Goal: Communication & Community: Participate in discussion

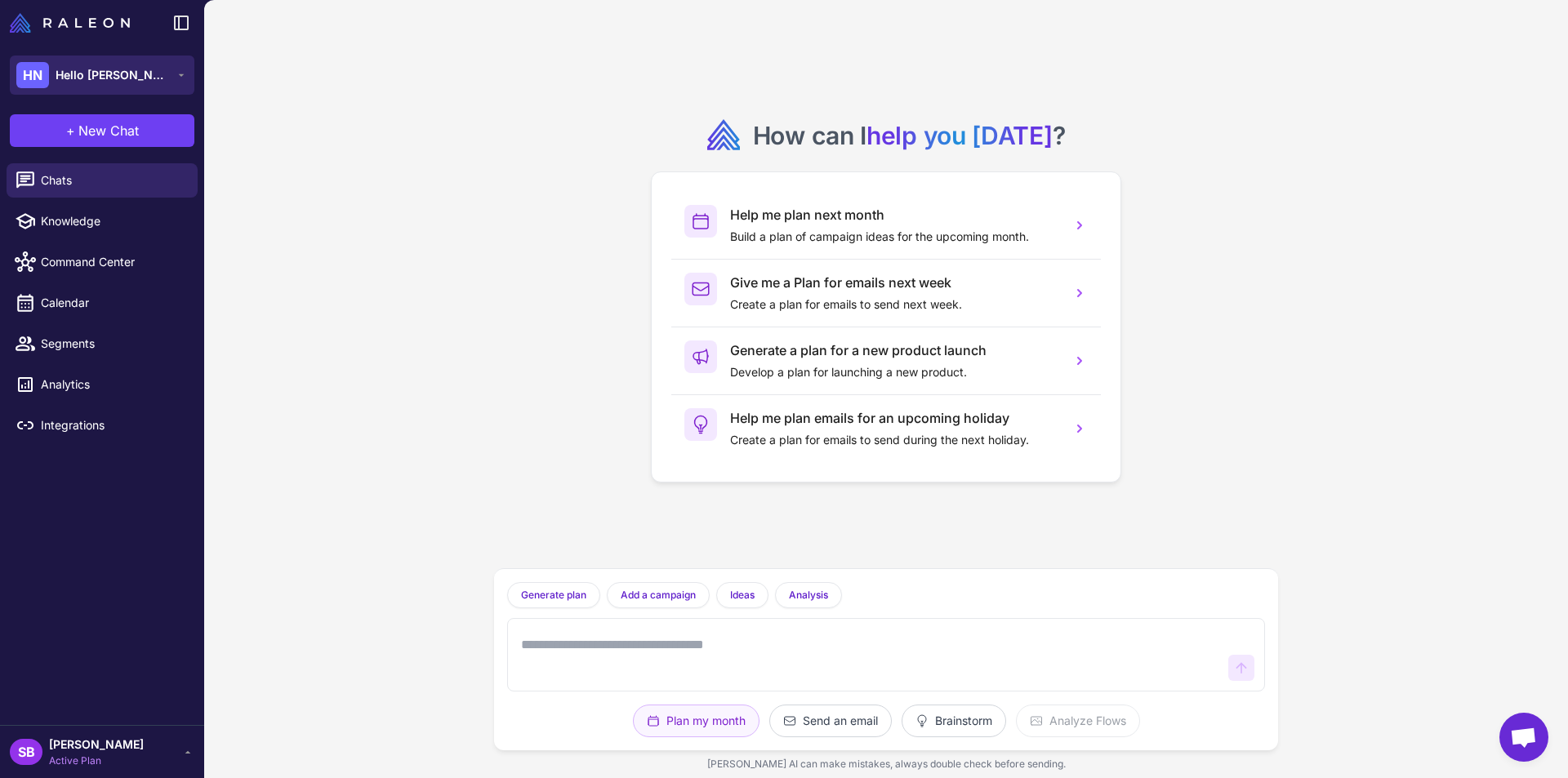
click at [119, 73] on button "HN Hello [PERSON_NAME]" at bounding box center [101, 74] width 184 height 39
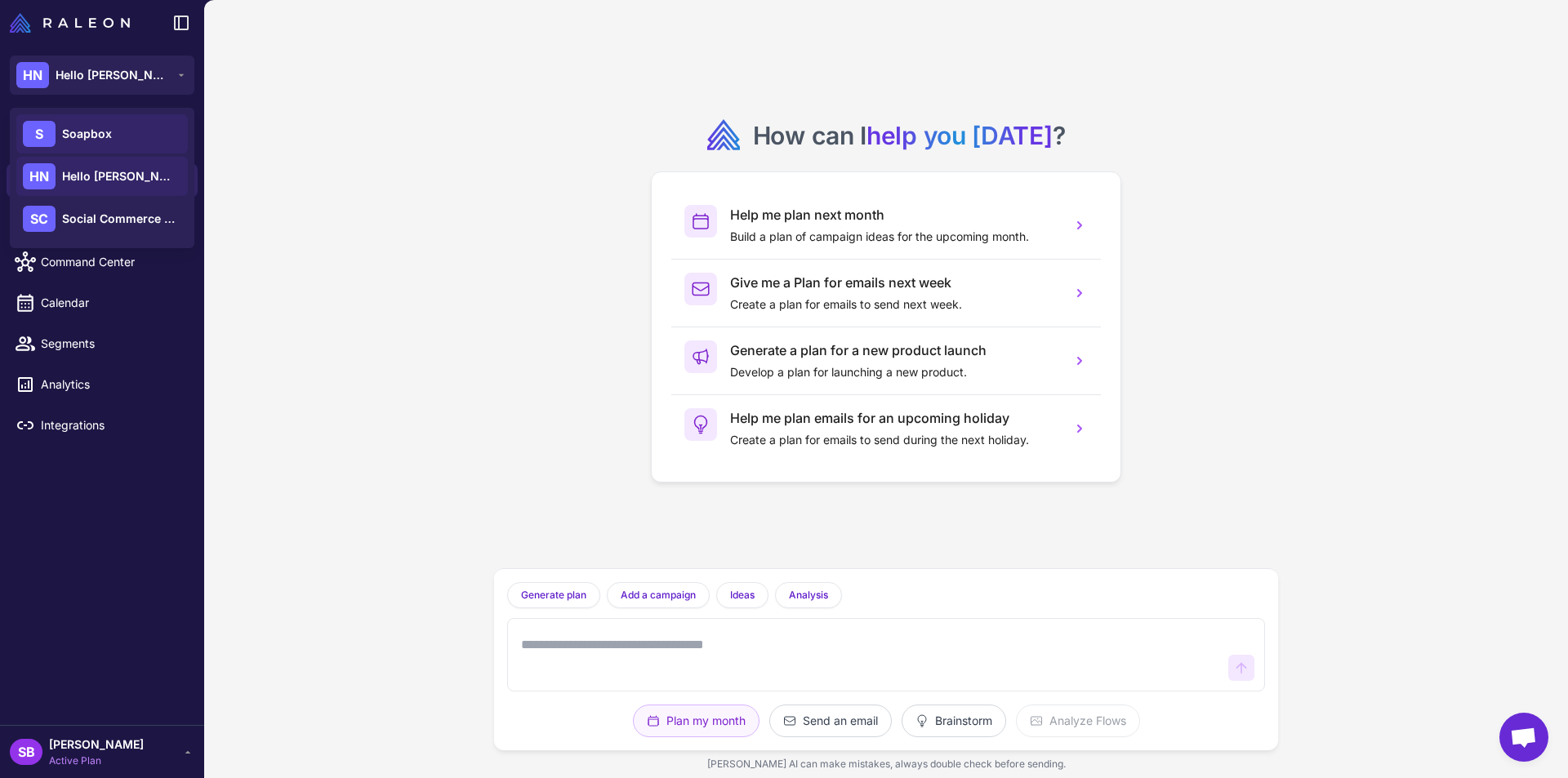
click at [107, 130] on span "Soapbox" at bounding box center [87, 134] width 50 height 18
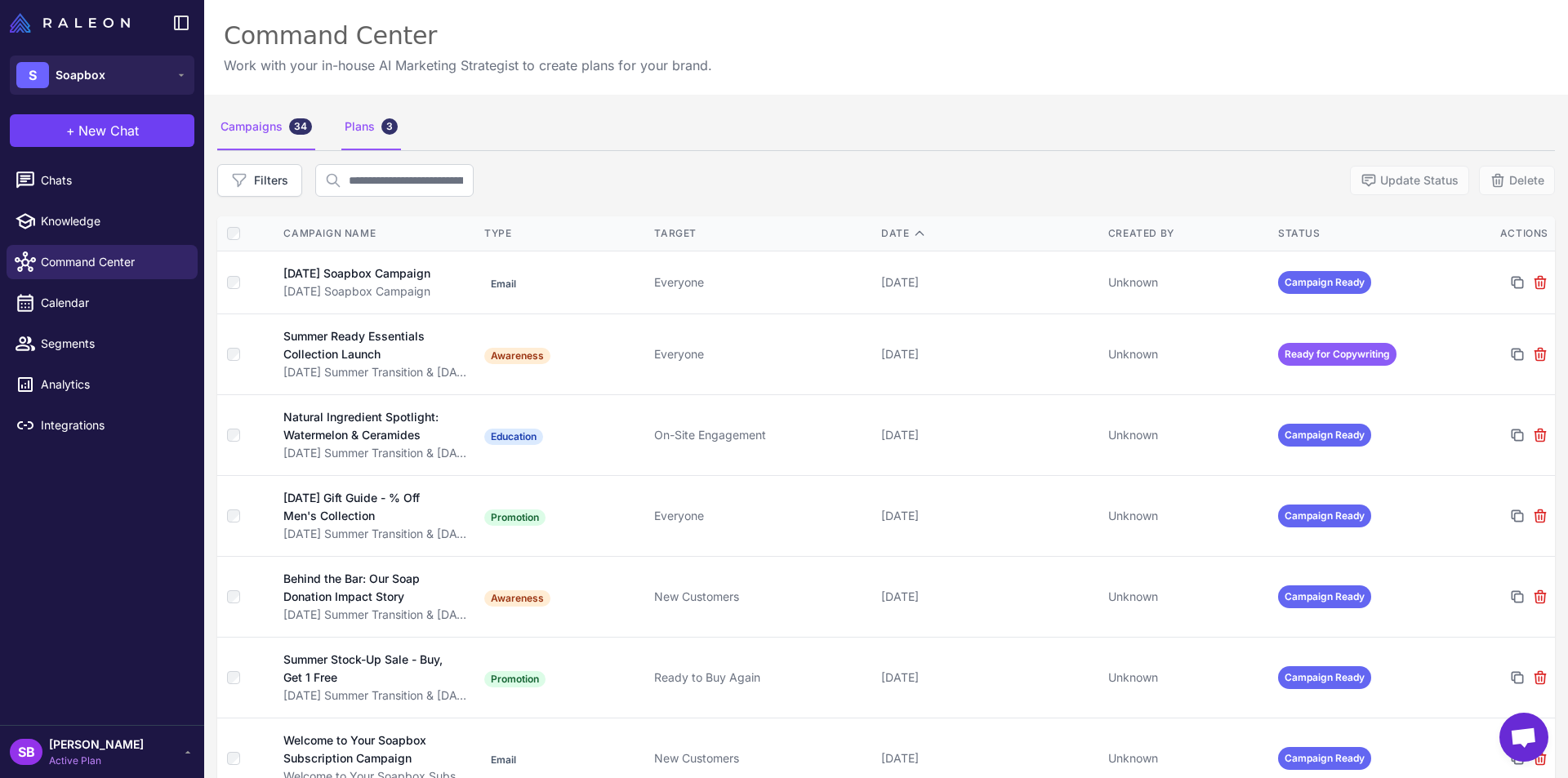
click at [376, 123] on div "Plans 3" at bounding box center [371, 127] width 59 height 46
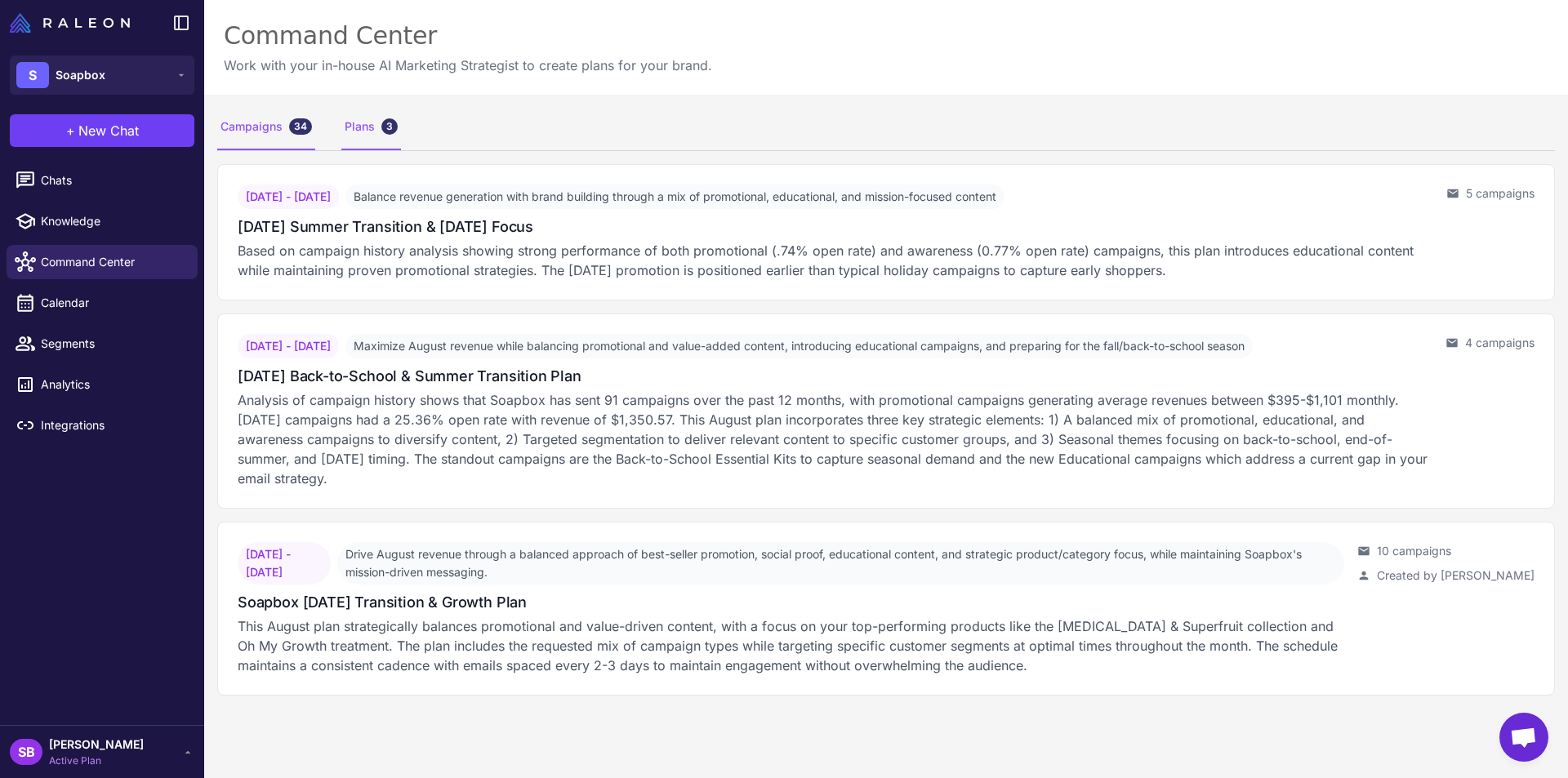
click at [245, 131] on div "Campaigns 34" at bounding box center [266, 127] width 98 height 46
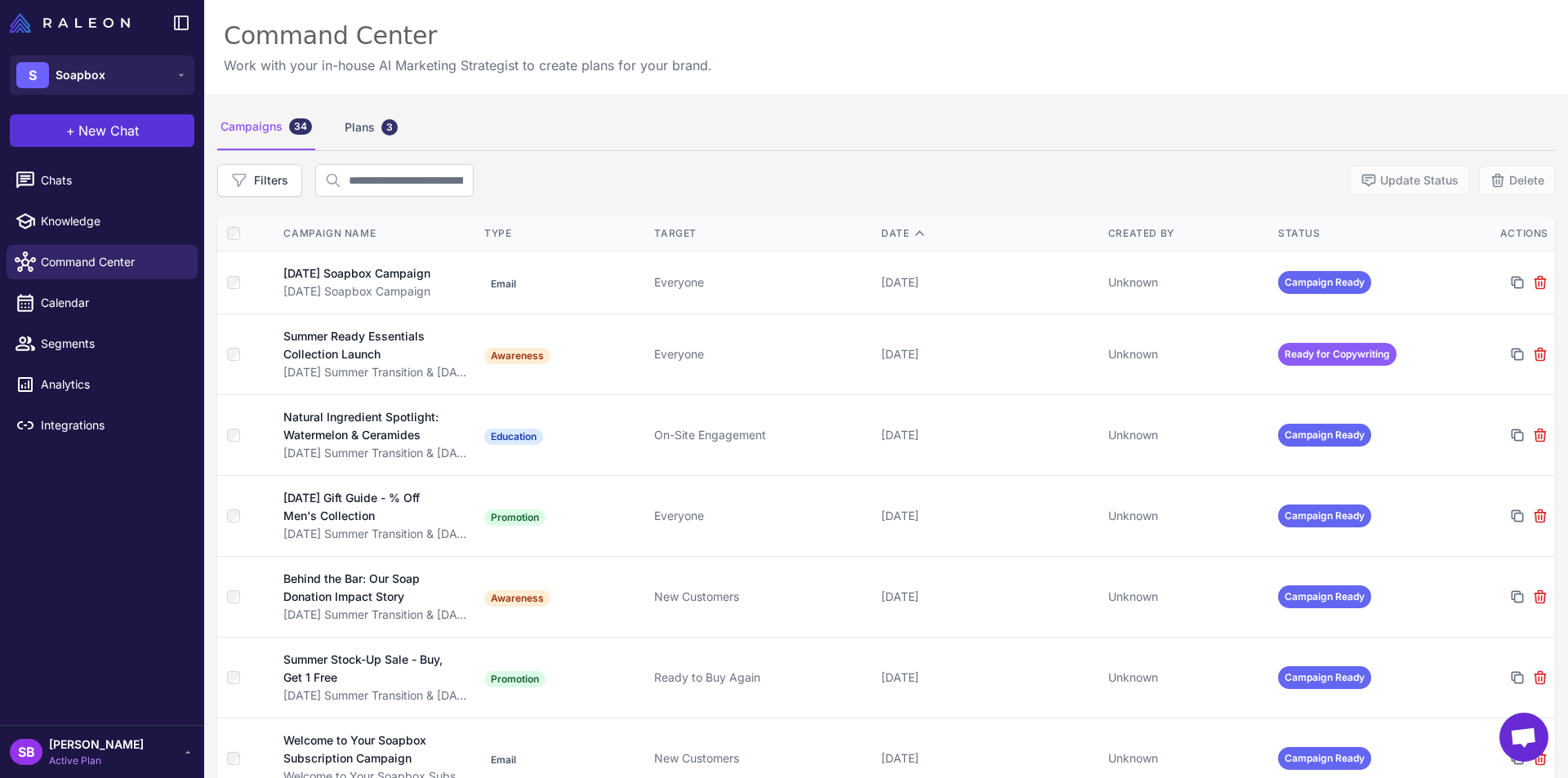
click at [138, 136] on span "New Chat" at bounding box center [108, 131] width 60 height 20
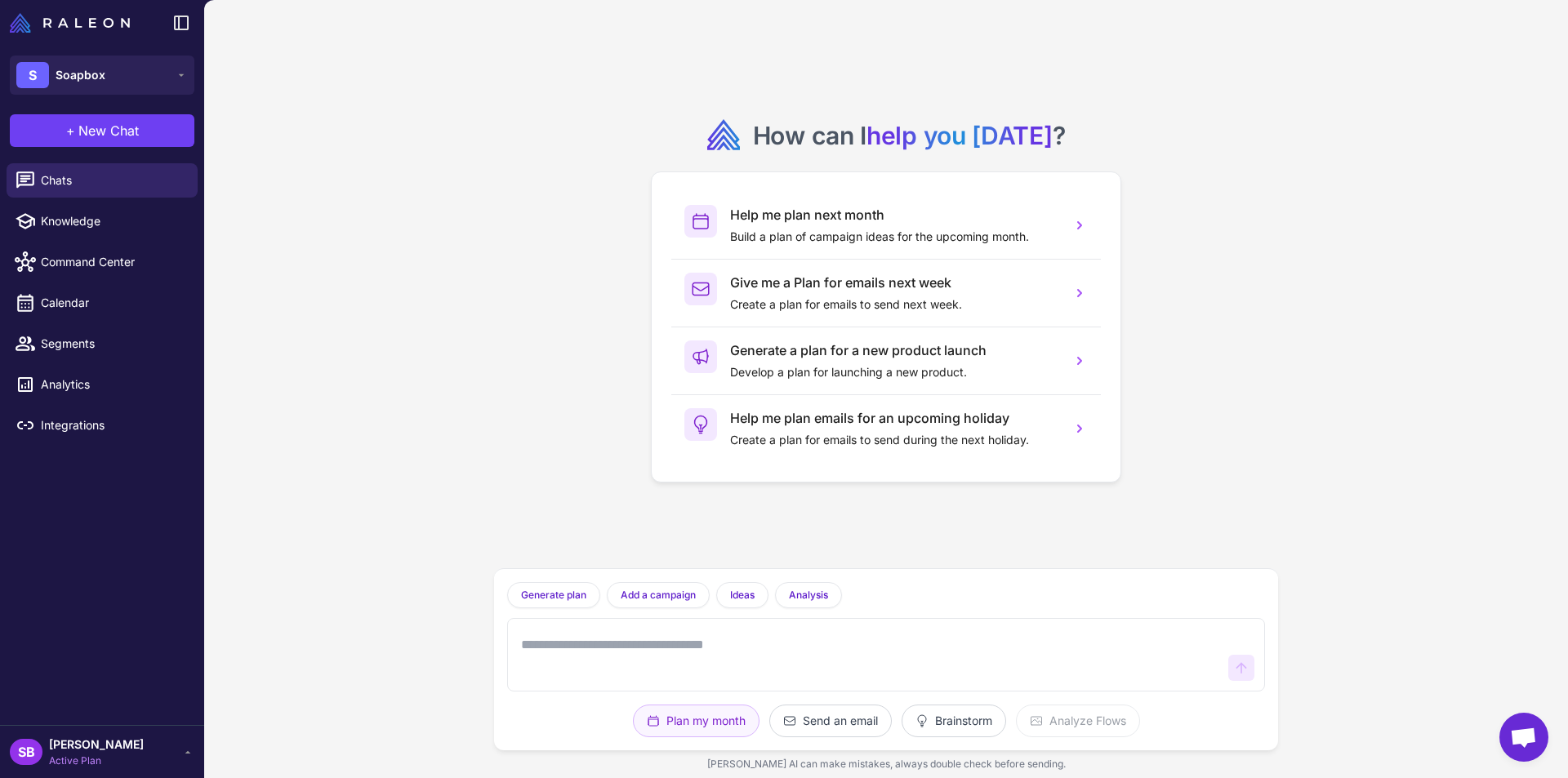
click at [726, 642] on textarea at bounding box center [869, 655] width 704 height 53
type textarea "**********"
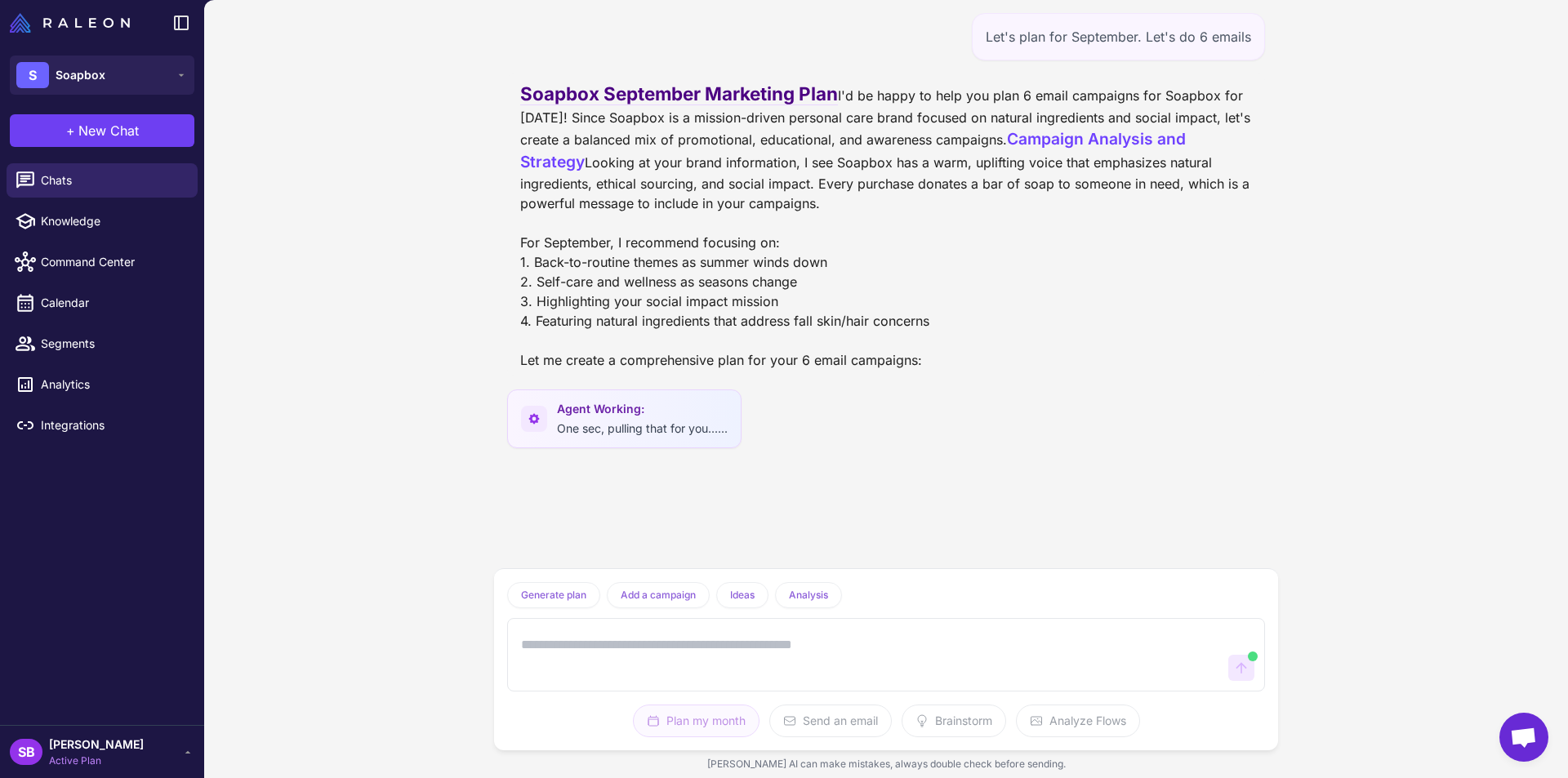
click at [619, 666] on textarea at bounding box center [869, 655] width 704 height 53
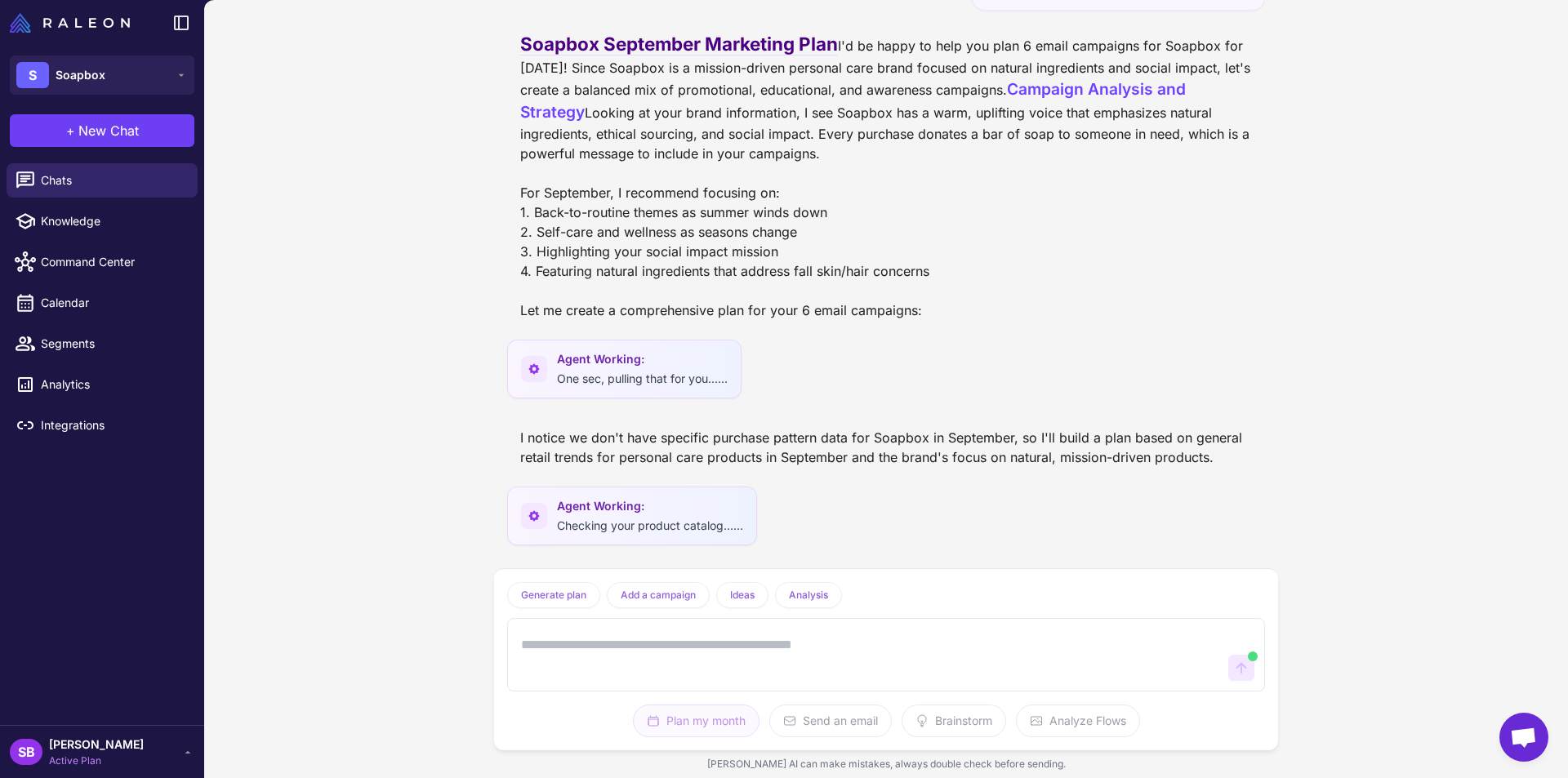
scroll to position [225, 0]
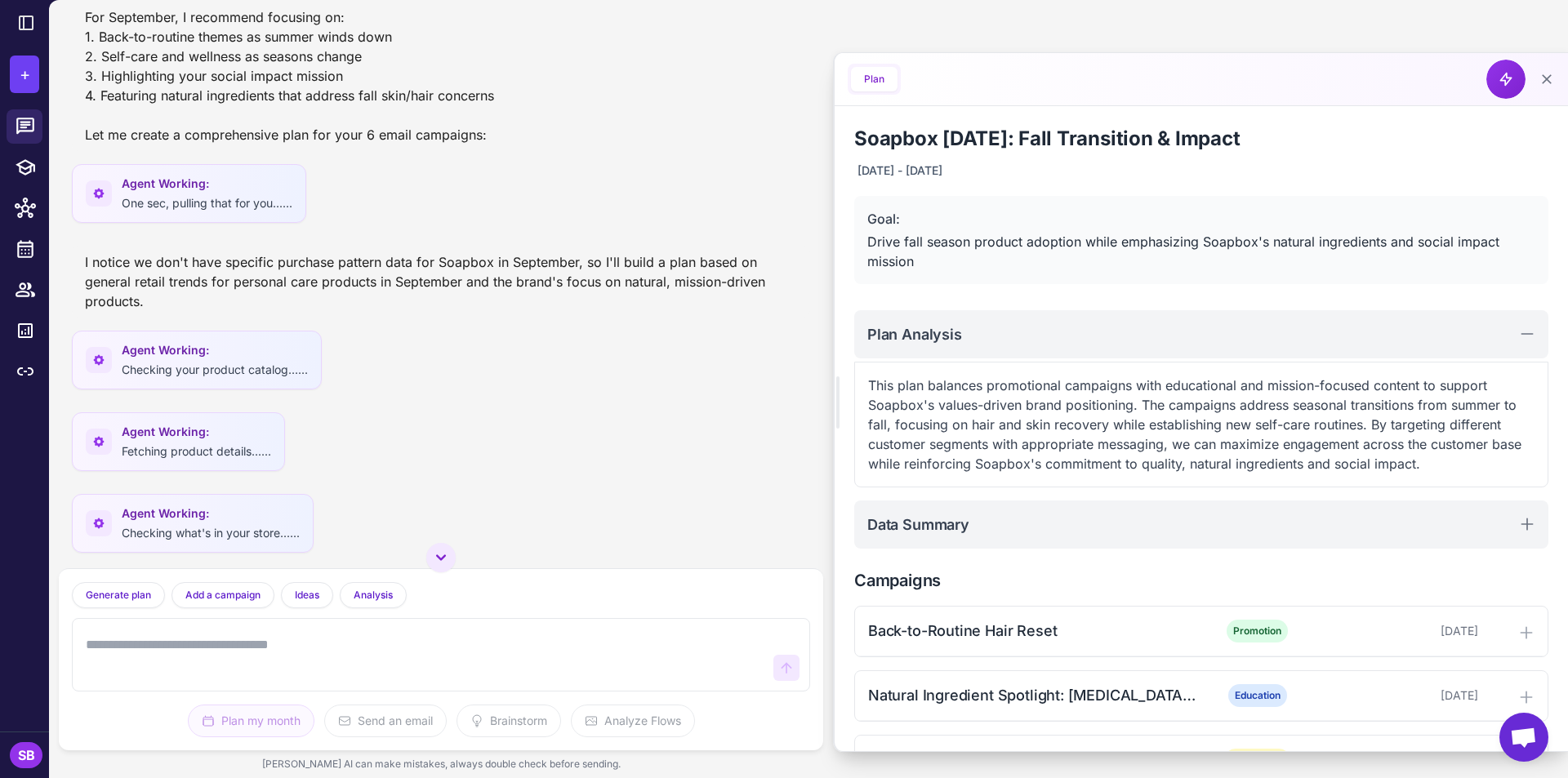
scroll to position [307, 0]
